Goal: Task Accomplishment & Management: Use online tool/utility

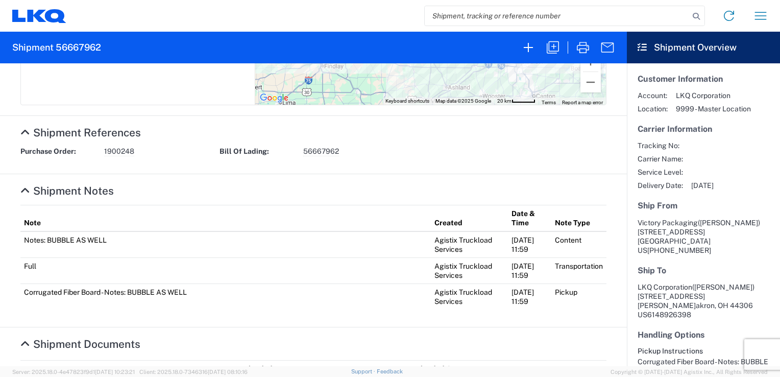
scroll to position [394, 0]
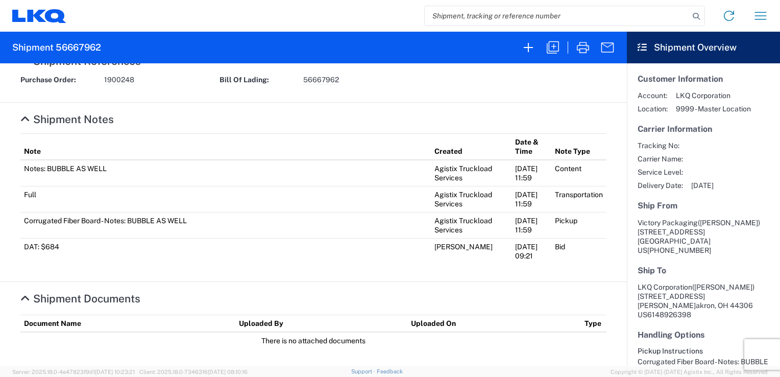
scroll to position [420, 0]
click at [724, 15] on icon at bounding box center [729, 16] width 10 height 10
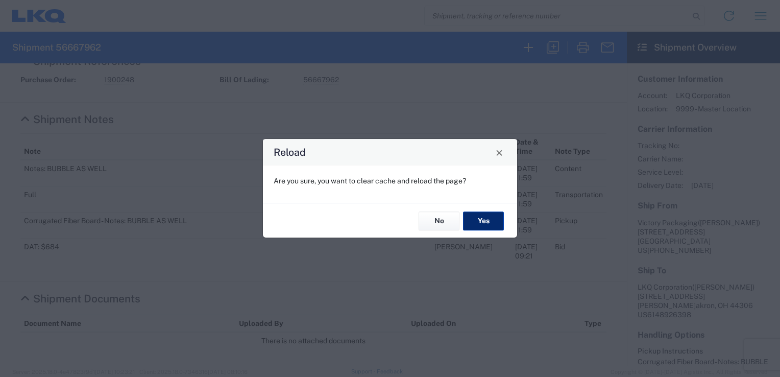
click at [477, 220] on button "Yes" at bounding box center [483, 220] width 41 height 19
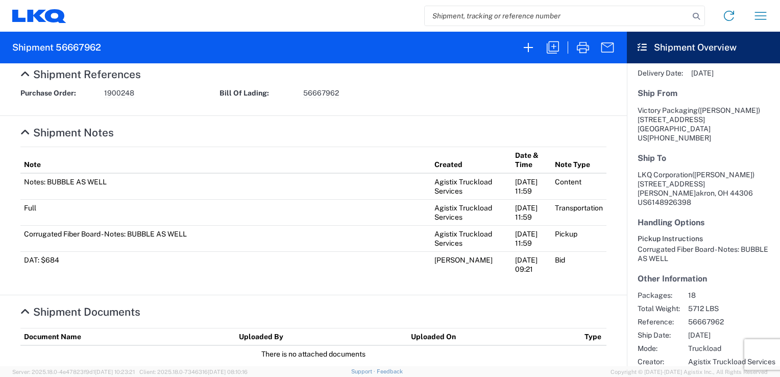
scroll to position [420, 0]
